Goal: Understand process/instructions: Learn how to perform a task or action

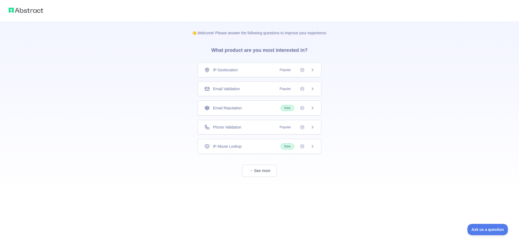
click at [243, 88] on div "Email Validation Popular" at bounding box center [259, 88] width 110 height 5
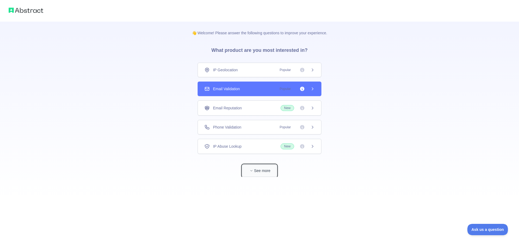
click at [265, 168] on button "See more" at bounding box center [259, 171] width 35 height 12
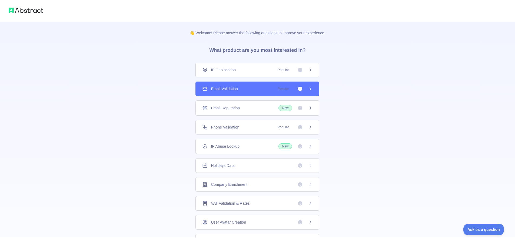
click at [247, 88] on div "Email Validation Popular" at bounding box center [257, 88] width 110 height 5
click at [310, 87] on icon at bounding box center [310, 89] width 4 height 4
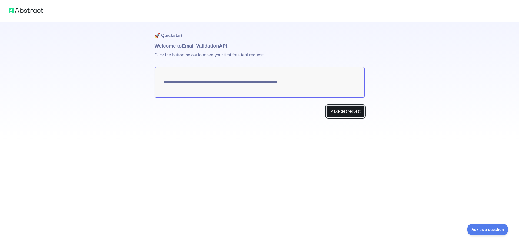
click at [346, 108] on button "Make test request" at bounding box center [345, 111] width 38 height 12
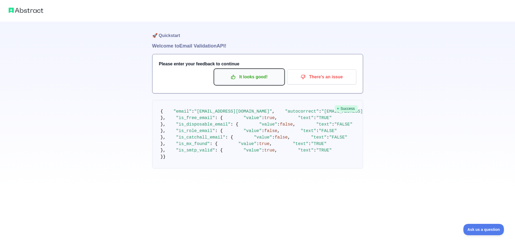
click at [262, 77] on p "It looks good!" at bounding box center [249, 76] width 61 height 9
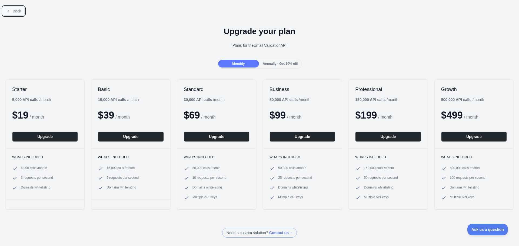
click at [17, 14] on button "Back" at bounding box center [14, 10] width 22 height 9
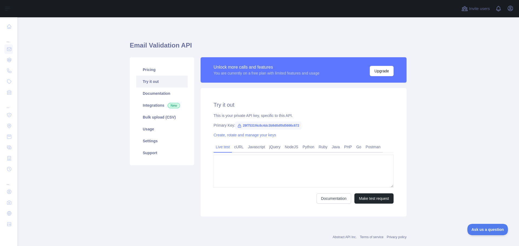
type textarea "**********"
click at [276, 125] on span "29f7531f4c8c4dc3b9d0df0d5666c672" at bounding box center [268, 126] width 66 height 8
copy span "29f7531f4c8c4dc3b9d0df0d5666c672"
